Goal: Transaction & Acquisition: Purchase product/service

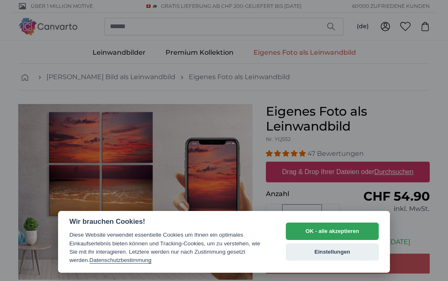
click at [342, 229] on button "OK - alle akzeptieren" at bounding box center [332, 231] width 93 height 17
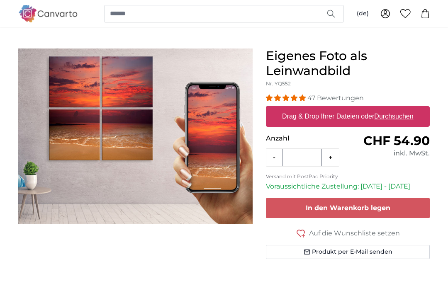
scroll to position [54, 0]
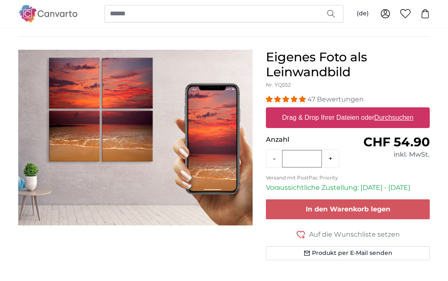
click at [340, 60] on h1 "Eigenes Foto als Leinwandbild" at bounding box center [348, 65] width 164 height 30
click at [396, 117] on u "Durchsuchen" at bounding box center [394, 118] width 39 height 7
click at [396, 110] on input "Drag & Drop Ihrer Dateien oder Durchsuchen" at bounding box center [348, 109] width 164 height 2
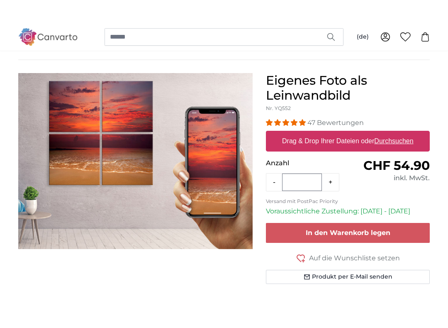
scroll to position [58, 0]
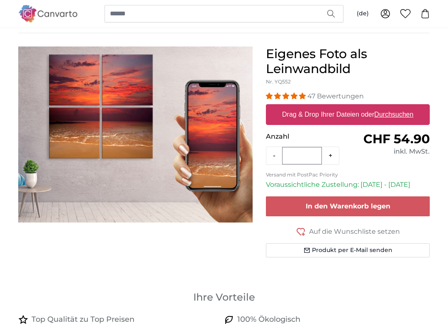
click at [85, 205] on img "1 of 1" at bounding box center [135, 134] width 234 height 176
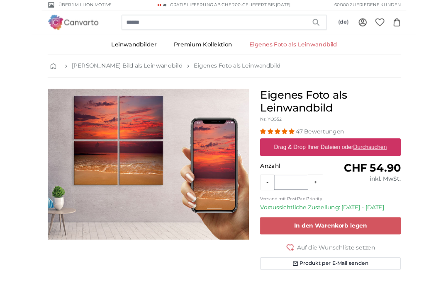
scroll to position [0, 0]
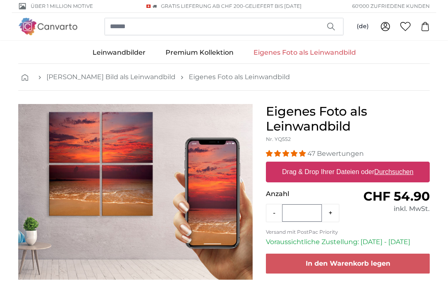
click at [145, 50] on link "Leinwandbilder" at bounding box center [119, 53] width 73 height 22
click at [356, 57] on link "Eigenes Foto als Leinwandbild" at bounding box center [305, 53] width 122 height 22
click at [334, 28] on icon "button" at bounding box center [331, 26] width 8 height 8
click at [327, 56] on link "Eigenes Foto als Leinwandbild" at bounding box center [305, 53] width 122 height 22
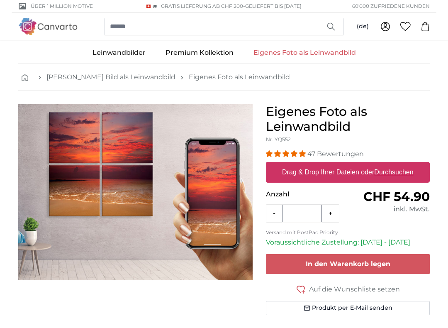
scroll to position [27, 0]
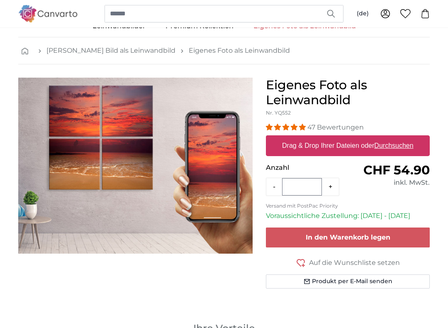
click at [356, 93] on h1 "Eigenes Foto als Leinwandbild" at bounding box center [348, 93] width 164 height 30
click at [347, 144] on label "Drag & Drop Ihrer Dateien oder Durchsuchen" at bounding box center [348, 145] width 138 height 17
click at [347, 138] on input "Drag & Drop Ihrer Dateien oder Durchsuchen" at bounding box center [348, 136] width 164 height 2
type input "**********"
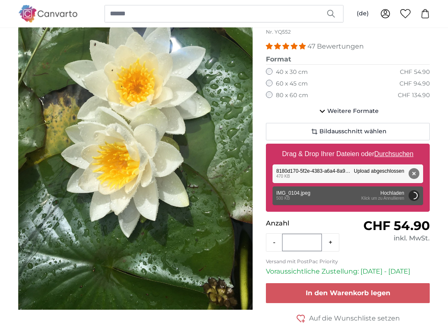
scroll to position [107, 0]
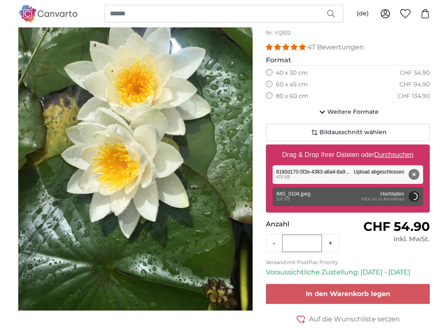
click at [375, 195] on div "Entfernen Nochmal versuchen Entfernen Hochladen Abbrechen Nochmal versuchen Ent…" at bounding box center [348, 196] width 151 height 19
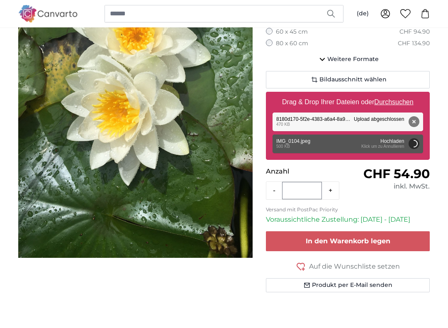
scroll to position [159, 0]
click at [393, 144] on div "Entfernen Nochmal versuchen Entfernen Hochladen Abbrechen Nochmal versuchen Ent…" at bounding box center [348, 143] width 151 height 19
click at [373, 116] on div "Entfernen Nochmal versuchen Entfernen Hochladen Abbrechen Nochmal versuchen Ent…" at bounding box center [348, 121] width 151 height 19
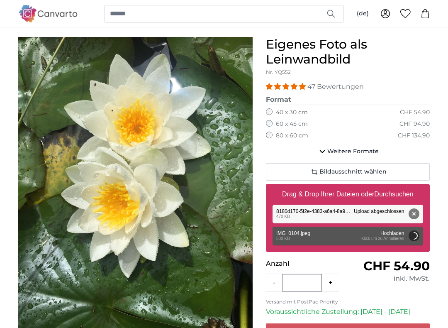
scroll to position [67, 0]
click at [305, 122] on label "60 x 45 cm" at bounding box center [292, 124] width 32 height 8
click at [385, 169] on span "Bildausschnitt wählen" at bounding box center [353, 172] width 67 height 8
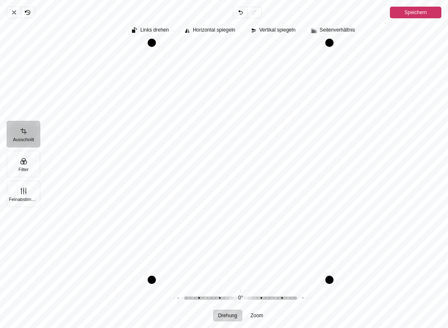
click at [12, 12] on icon "Pintura" at bounding box center [14, 12] width 7 height 7
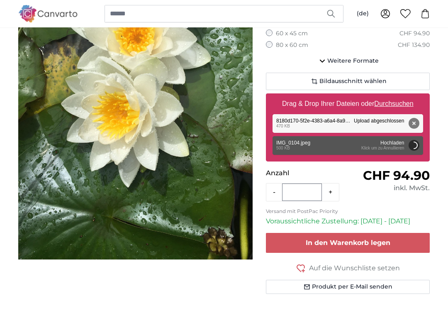
scroll to position [166, 0]
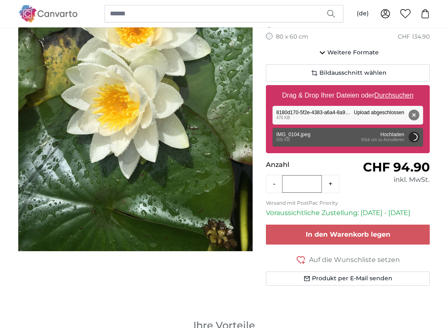
click at [419, 113] on button "Entfernen" at bounding box center [414, 115] width 11 height 11
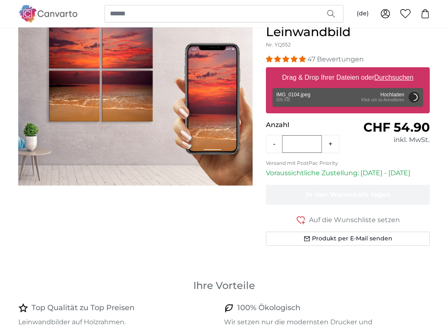
scroll to position [93, 0]
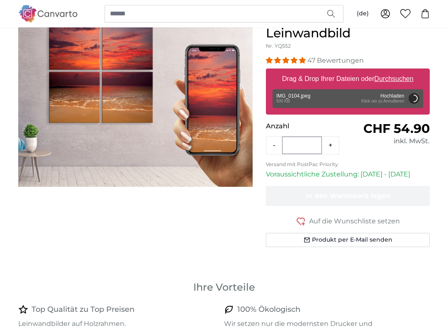
click at [302, 93] on div "Entfernen Nochmal versuchen Entfernen Hochladen Abbrechen Nochmal versuchen Ent…" at bounding box center [348, 99] width 151 height 19
click at [399, 100] on div "Entfernen Nochmal versuchen Entfernen Hochladen Abbrechen Nochmal versuchen Ent…" at bounding box center [348, 98] width 151 height 19
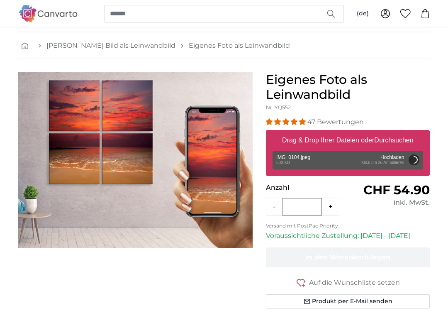
scroll to position [31, 0]
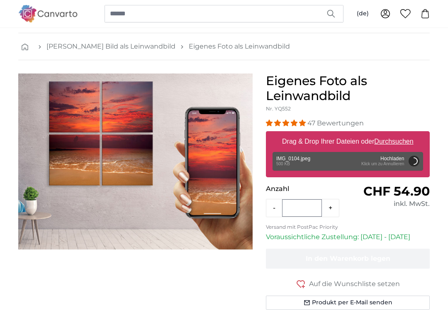
click at [315, 160] on div "Entfernen Nochmal versuchen Entfernen Hochladen Abbrechen Nochmal versuchen Ent…" at bounding box center [348, 161] width 151 height 19
click at [390, 164] on div "Entfernen Nochmal versuchen Entfernen Hochladen Abbrechen Nochmal versuchen Ent…" at bounding box center [348, 161] width 151 height 19
click at [388, 163] on div "Entfernen Nochmal versuchen Entfernen Hochladen Abbrechen Nochmal versuchen Ent…" at bounding box center [348, 161] width 151 height 19
click at [394, 165] on div "Entfernen Nochmal versuchen Entfernen Hochladen Abbrechen Nochmal versuchen Ent…" at bounding box center [348, 161] width 151 height 19
click at [398, 165] on div "Entfernen Nochmal versuchen Entfernen Hochladen Abbrechen Nochmal versuchen Ent…" at bounding box center [348, 161] width 151 height 19
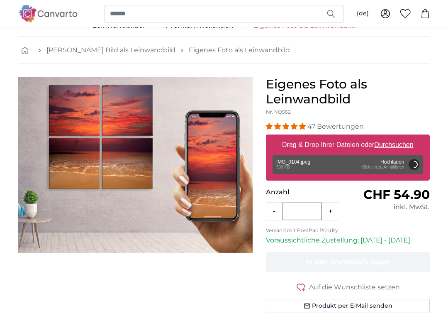
scroll to position [39, 0]
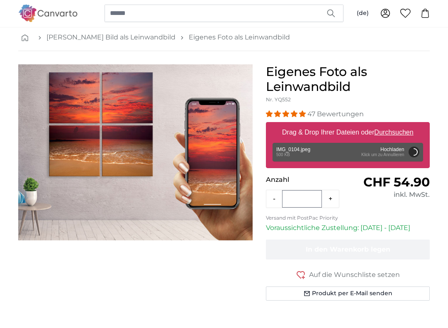
click at [391, 151] on div "Entfernen Nochmal versuchen Entfernen Hochladen Abbrechen Nochmal versuchen Ent…" at bounding box center [348, 152] width 151 height 19
click at [416, 151] on button "Abbrechen" at bounding box center [414, 151] width 11 height 11
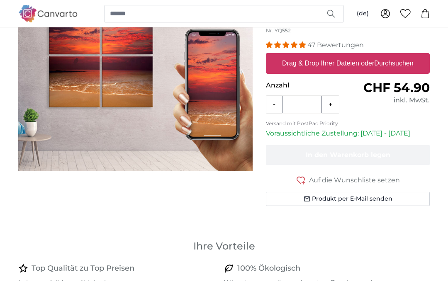
scroll to position [0, 0]
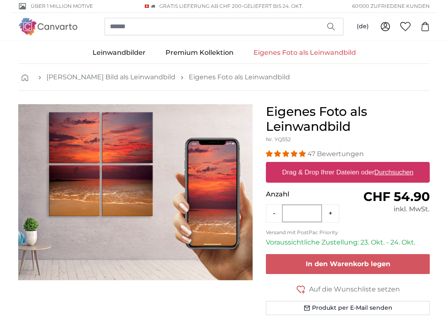
click at [57, 74] on link "[PERSON_NAME] Bild als Leinwandbild" at bounding box center [110, 77] width 129 height 10
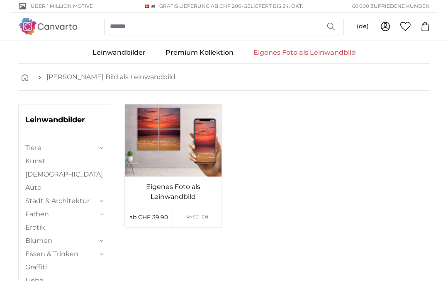
click at [332, 23] on icon "button" at bounding box center [331, 26] width 8 height 8
click at [351, 52] on link "Eigenes Foto als Leinwandbild" at bounding box center [305, 53] width 122 height 22
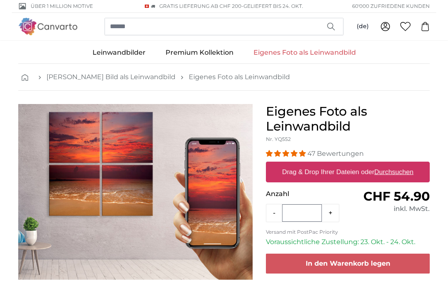
click at [334, 30] on icon "button" at bounding box center [331, 26] width 8 height 8
